Goal: Transaction & Acquisition: Purchase product/service

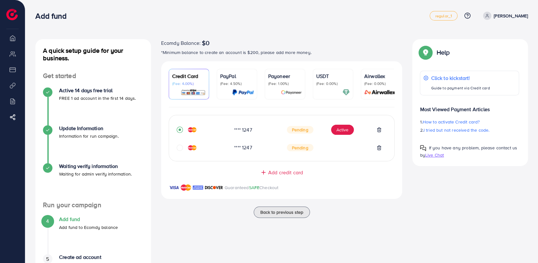
click at [192, 148] on img at bounding box center [192, 147] width 9 height 5
click at [192, 148] on img at bounding box center [192, 146] width 9 height 5
click at [355, 242] on div "Ecomdy Balance: $0 *Minimum balance to create an account is $200, please add mo…" at bounding box center [281, 169] width 251 height 261
click at [329, 91] on div at bounding box center [332, 92] width 33 height 7
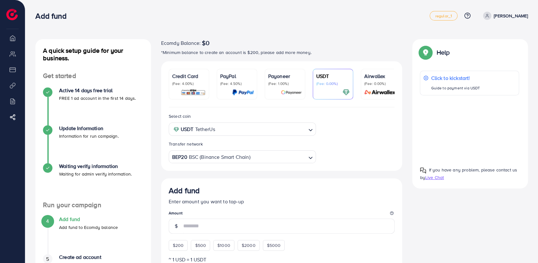
click at [175, 74] on p "Credit Card" at bounding box center [188, 76] width 33 height 8
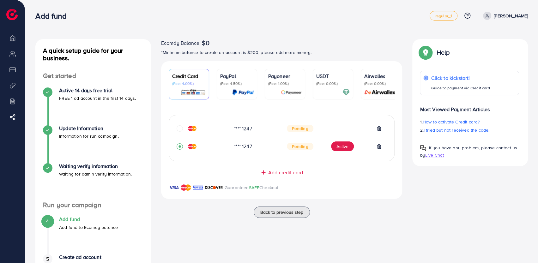
click at [190, 146] on img at bounding box center [192, 146] width 9 height 5
